Goal: Use online tool/utility: Utilize a website feature to perform a specific function

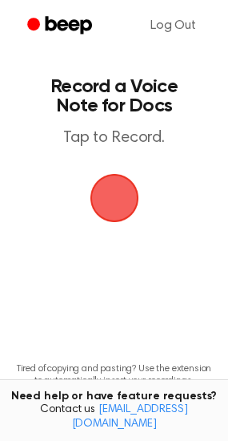
click at [129, 178] on span "button" at bounding box center [114, 198] width 49 height 49
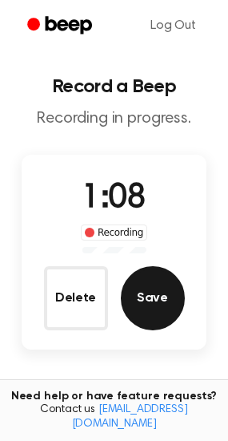
click at [134, 296] on button "Save" at bounding box center [153, 298] width 64 height 64
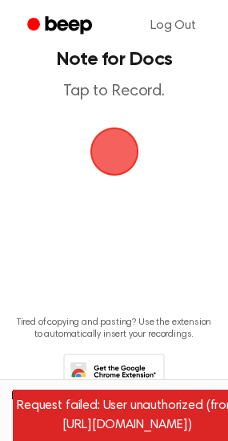
scroll to position [87, 0]
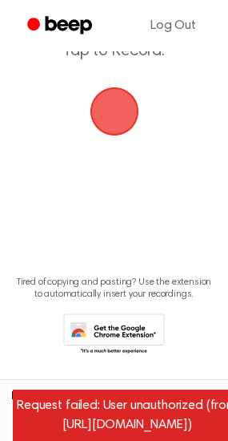
click at [137, 101] on span "button" at bounding box center [114, 111] width 45 height 45
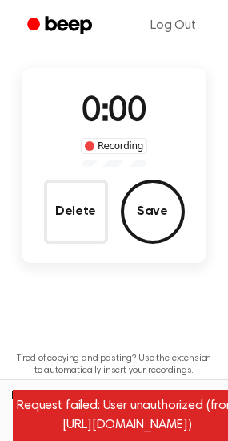
scroll to position [163, 0]
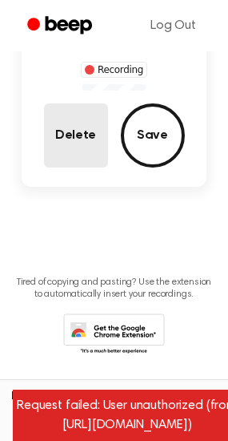
click at [100, 120] on button "Delete" at bounding box center [76, 135] width 64 height 64
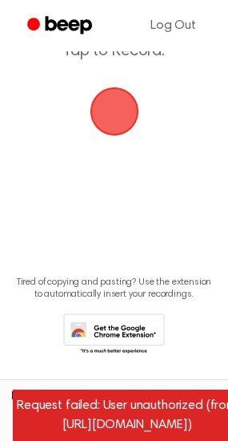
click at [125, 87] on span "button" at bounding box center [114, 111] width 49 height 49
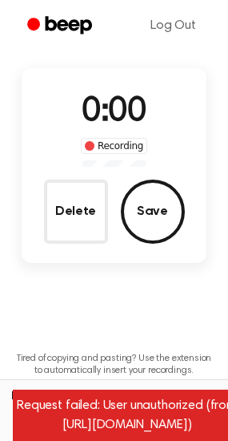
scroll to position [163, 0]
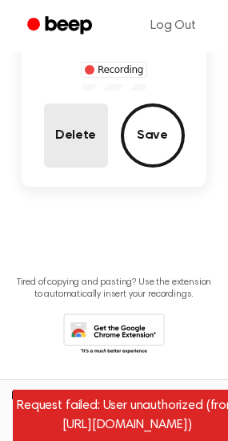
click at [66, 158] on button "Delete" at bounding box center [76, 135] width 64 height 64
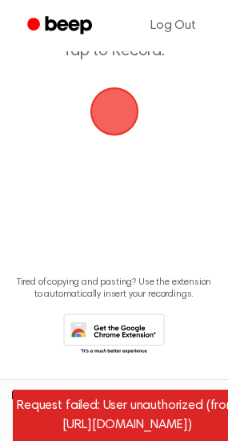
click at [113, 128] on span "button" at bounding box center [114, 111] width 45 height 45
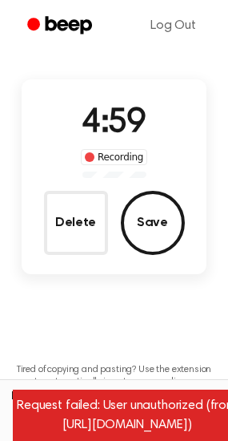
scroll to position [0, 0]
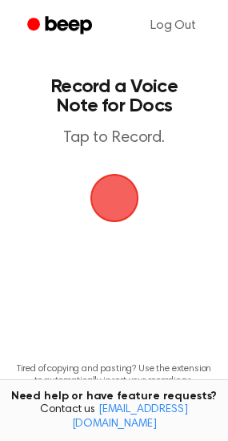
click at [123, 199] on span "button" at bounding box center [114, 198] width 49 height 49
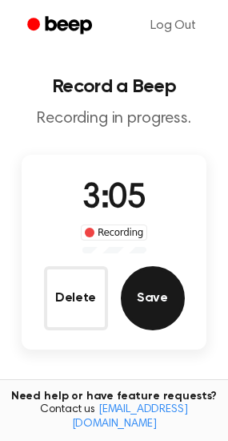
click at [152, 294] on button "Save" at bounding box center [153, 298] width 64 height 64
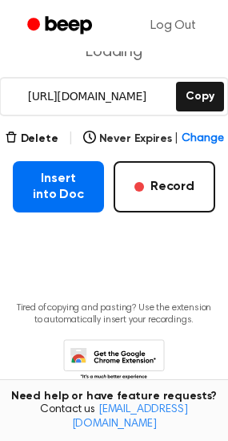
scroll to position [227, 0]
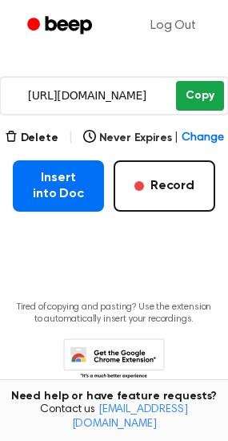
click at [191, 93] on button "Copy" at bounding box center [199, 96] width 47 height 30
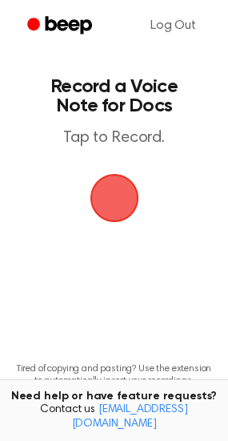
click at [117, 195] on span "button" at bounding box center [114, 197] width 45 height 45
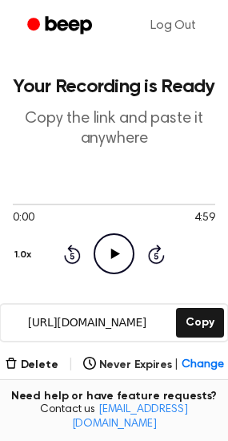
scroll to position [223, 0]
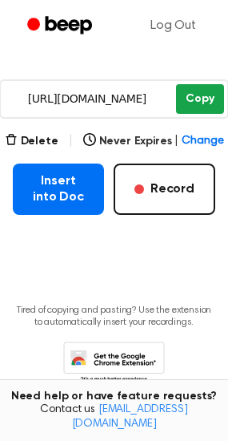
click at [205, 95] on button "Copy" at bounding box center [199, 99] width 47 height 30
click at [180, 91] on button "Copy" at bounding box center [199, 99] width 47 height 30
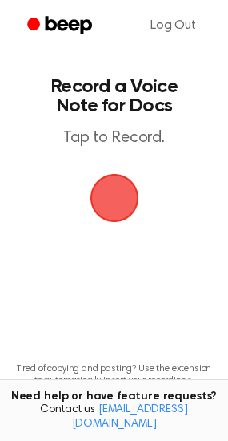
click at [123, 199] on span "button" at bounding box center [115, 198] width 82 height 82
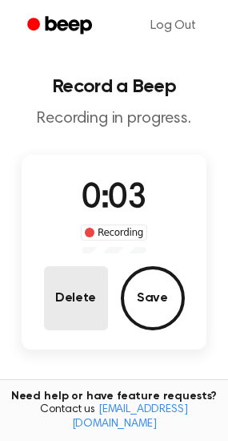
click at [91, 308] on button "Delete" at bounding box center [76, 298] width 64 height 64
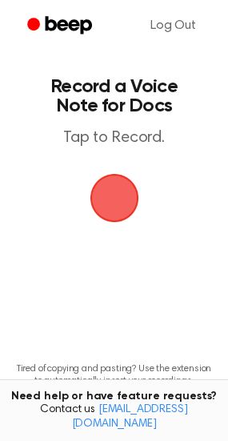
click at [104, 175] on span "button" at bounding box center [115, 198] width 90 height 90
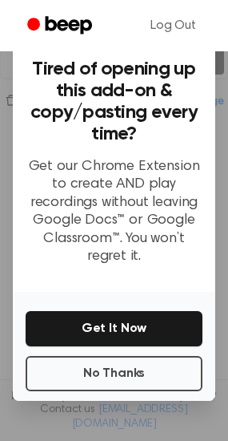
scroll to position [109, 0]
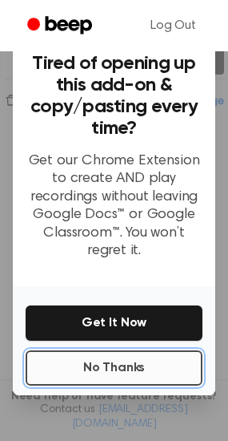
click at [153, 360] on button "No Thanks" at bounding box center [114, 367] width 177 height 35
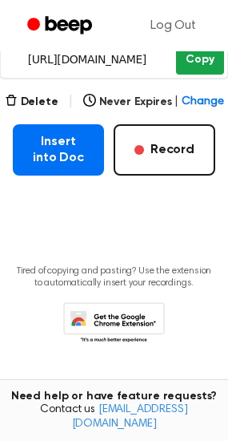
click at [195, 69] on button "Copy" at bounding box center [199, 60] width 47 height 30
